Goal: Go to known website: Go to known website

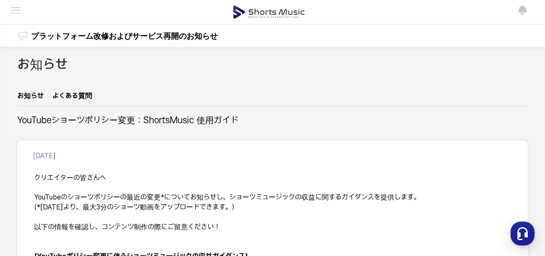
click at [269, 15] on img at bounding box center [269, 12] width 72 height 24
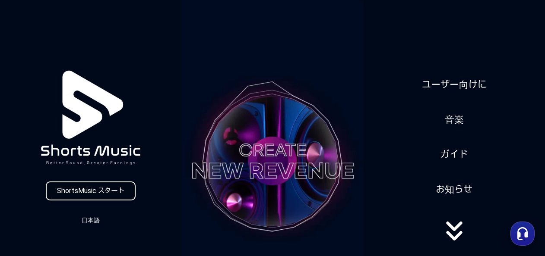
click at [112, 192] on link "ShortsMusic スタート" at bounding box center [91, 191] width 90 height 19
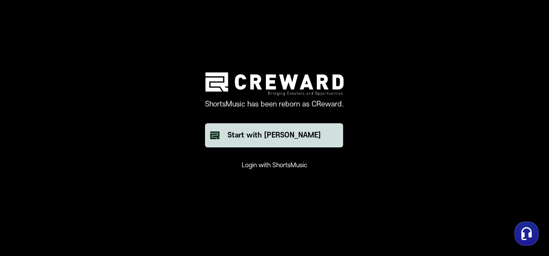
click at [282, 135] on div "Start with [PERSON_NAME]" at bounding box center [273, 135] width 93 height 10
